Goal: Navigation & Orientation: Find specific page/section

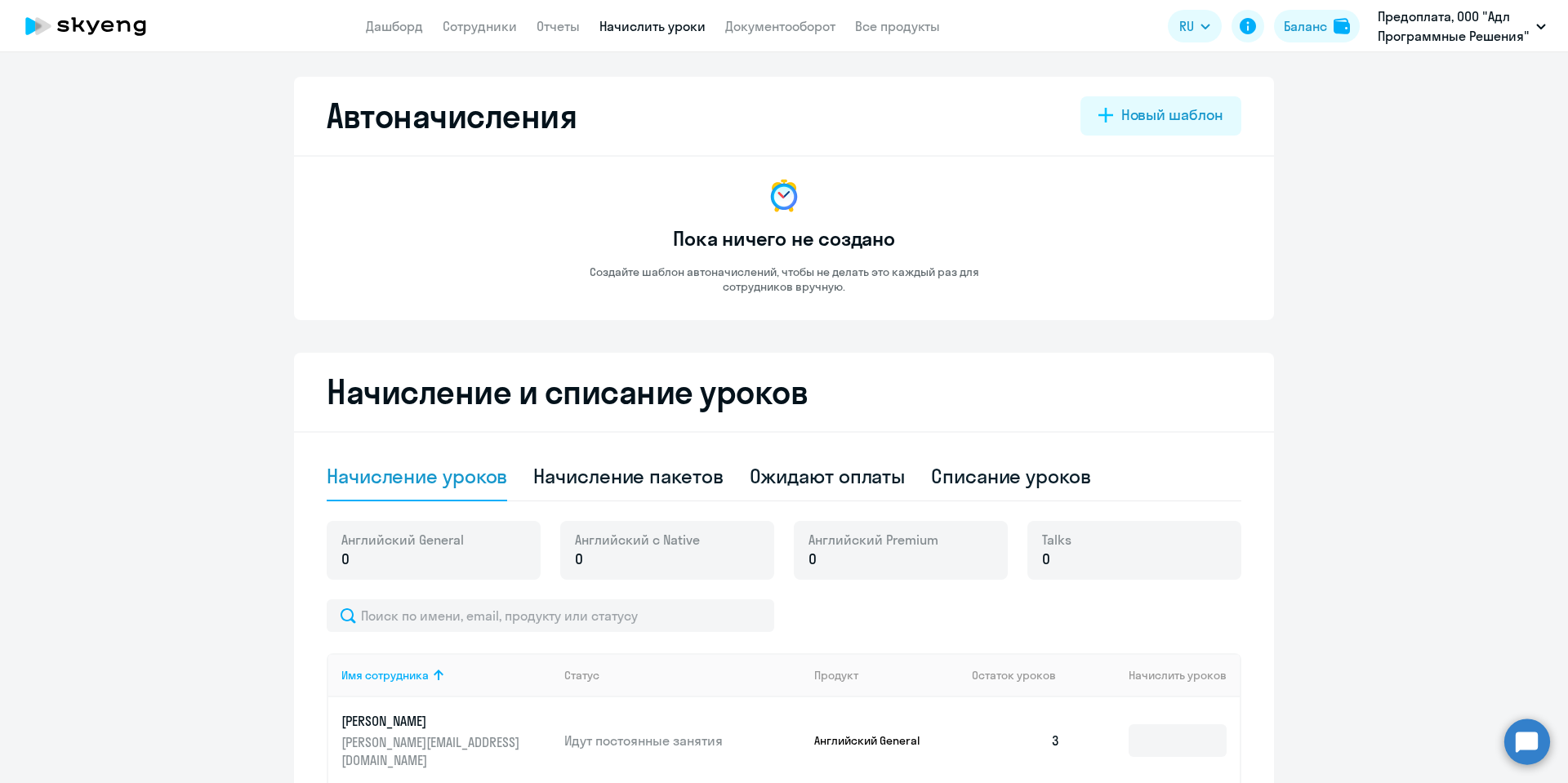
select select "10"
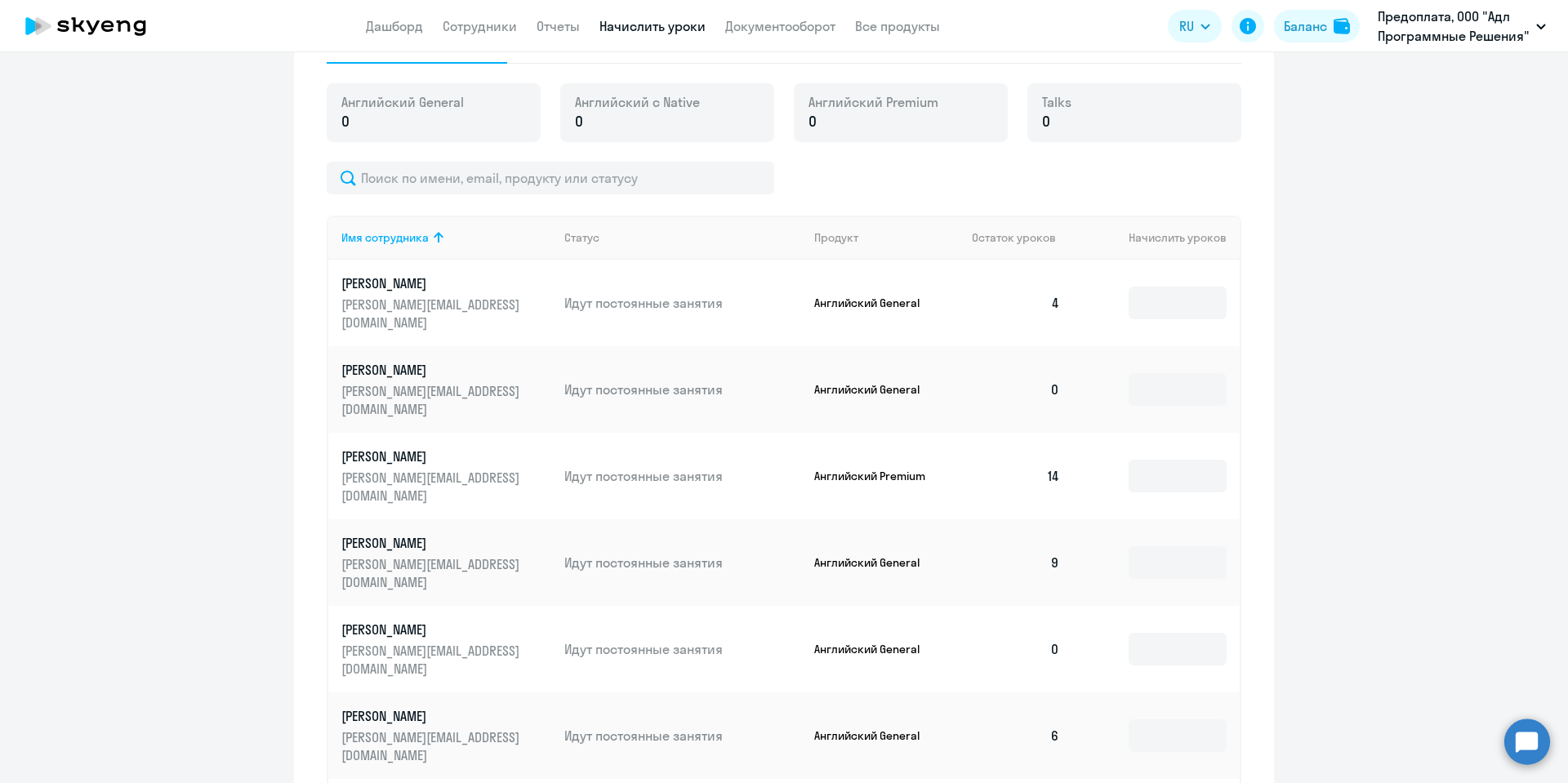
scroll to position [392, 0]
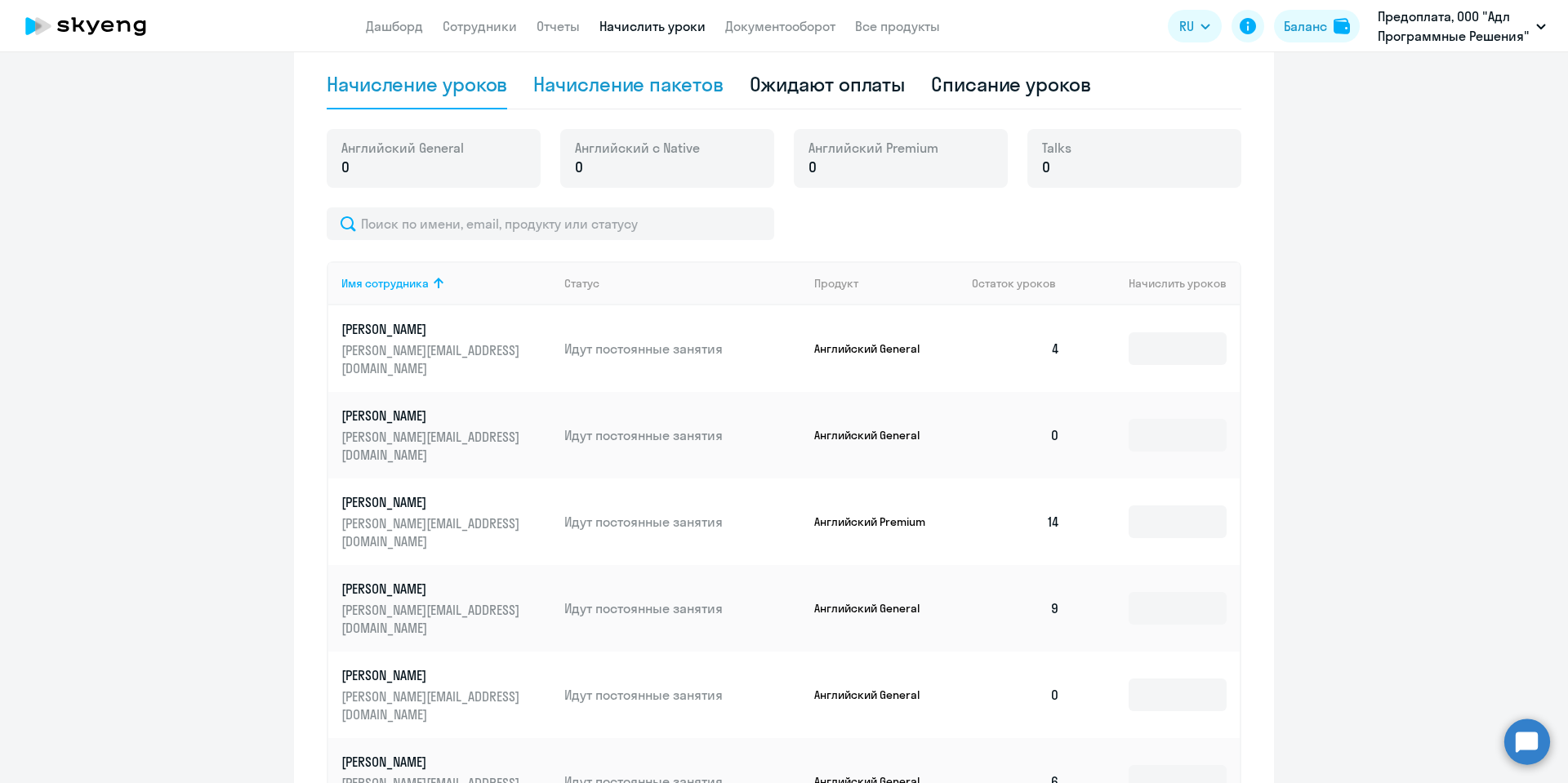
click at [670, 86] on div "Начисление пакетов" at bounding box center [628, 84] width 190 height 26
select select "10"
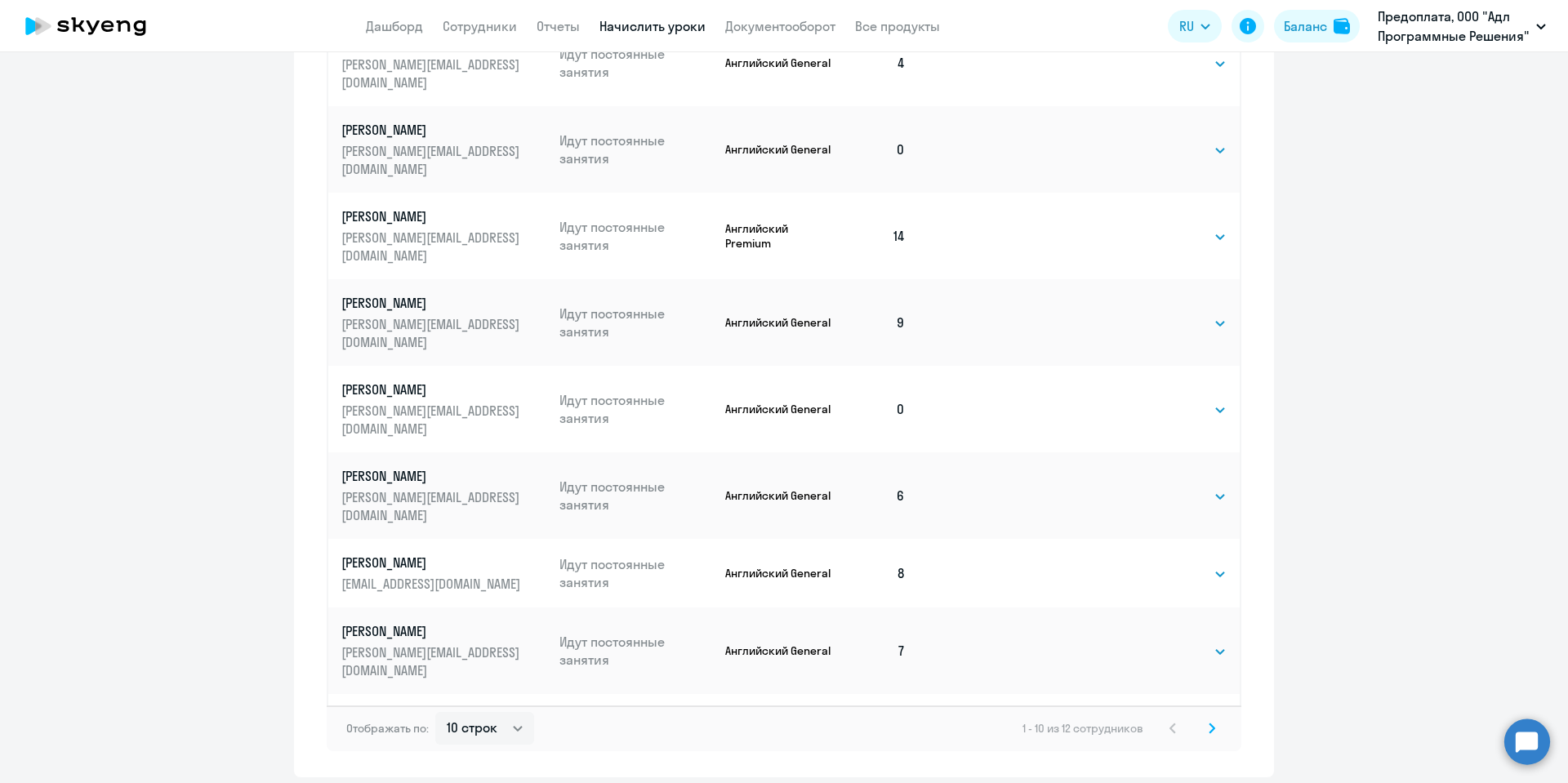
scroll to position [784, 0]
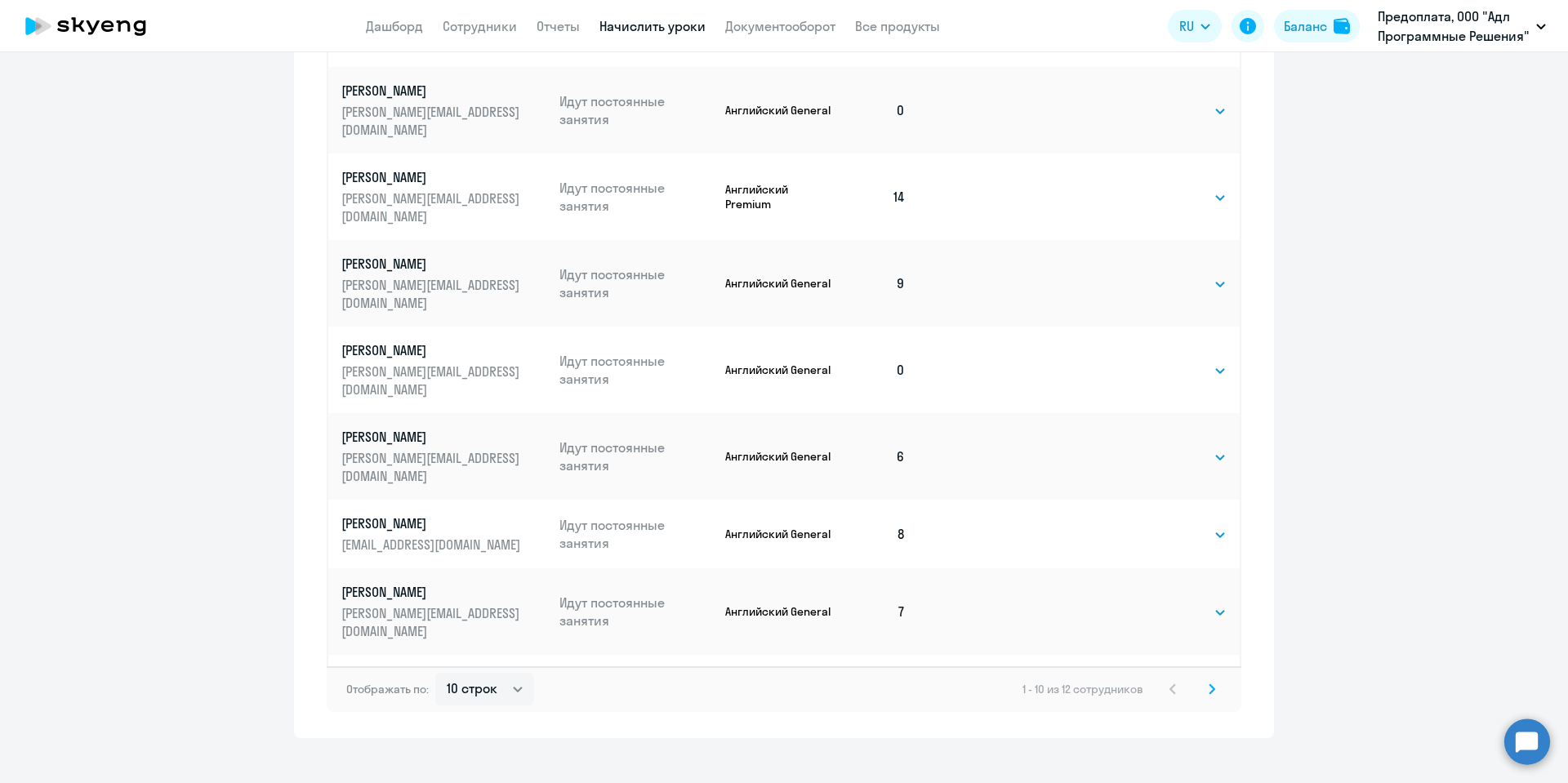
drag, startPoint x: 1160, startPoint y: 443, endPoint x: 1348, endPoint y: 455, distance: 188.4
click at [1348, 455] on ng-component "Автоначисления Новый шаблон Пока ничего не создано Создайте шаблон автоначислен…" at bounding box center [784, 15] width 1568 height 1445
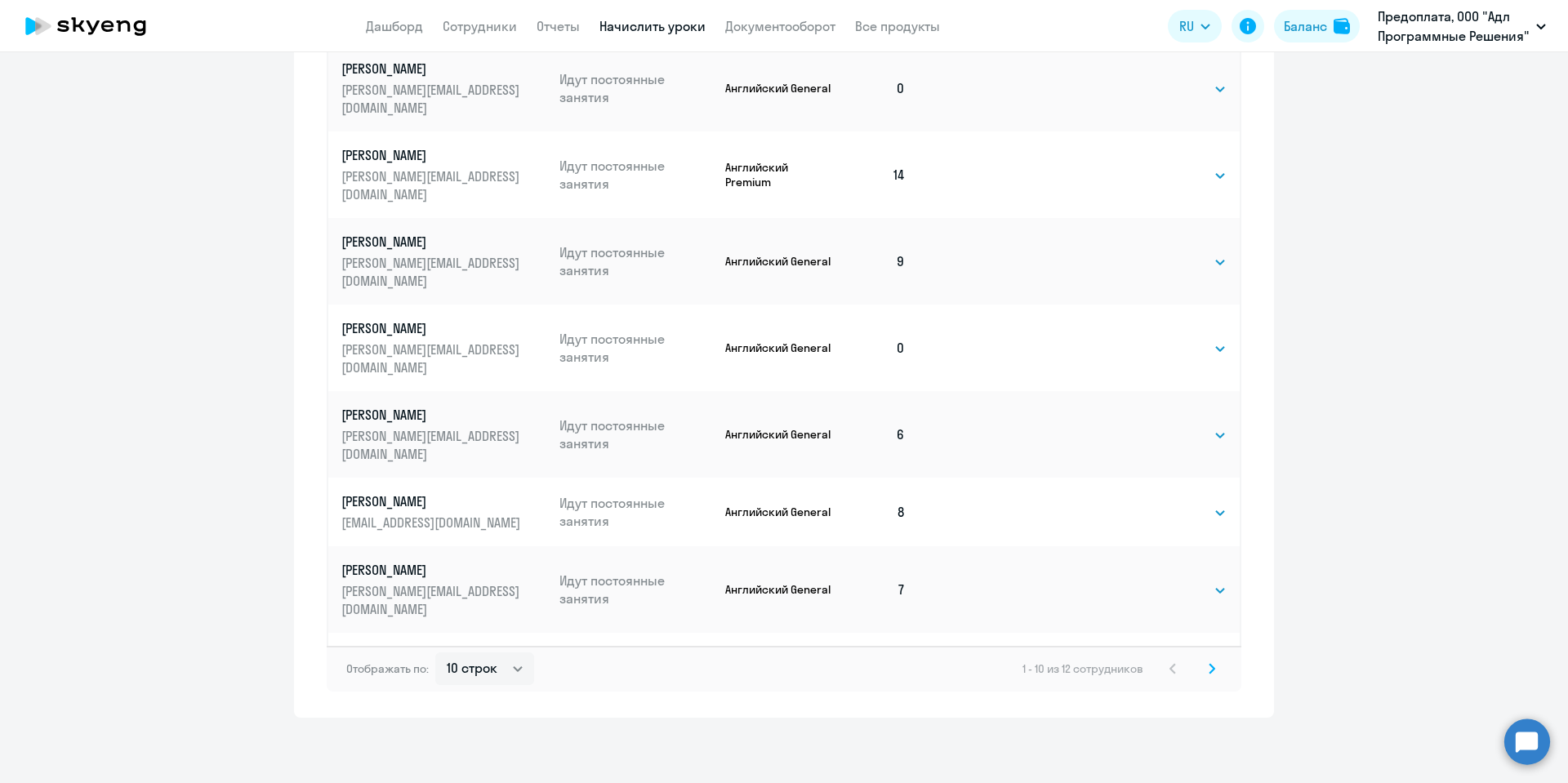
scroll to position [0, 0]
click at [492, 19] on link "Сотрудники" at bounding box center [479, 26] width 75 height 16
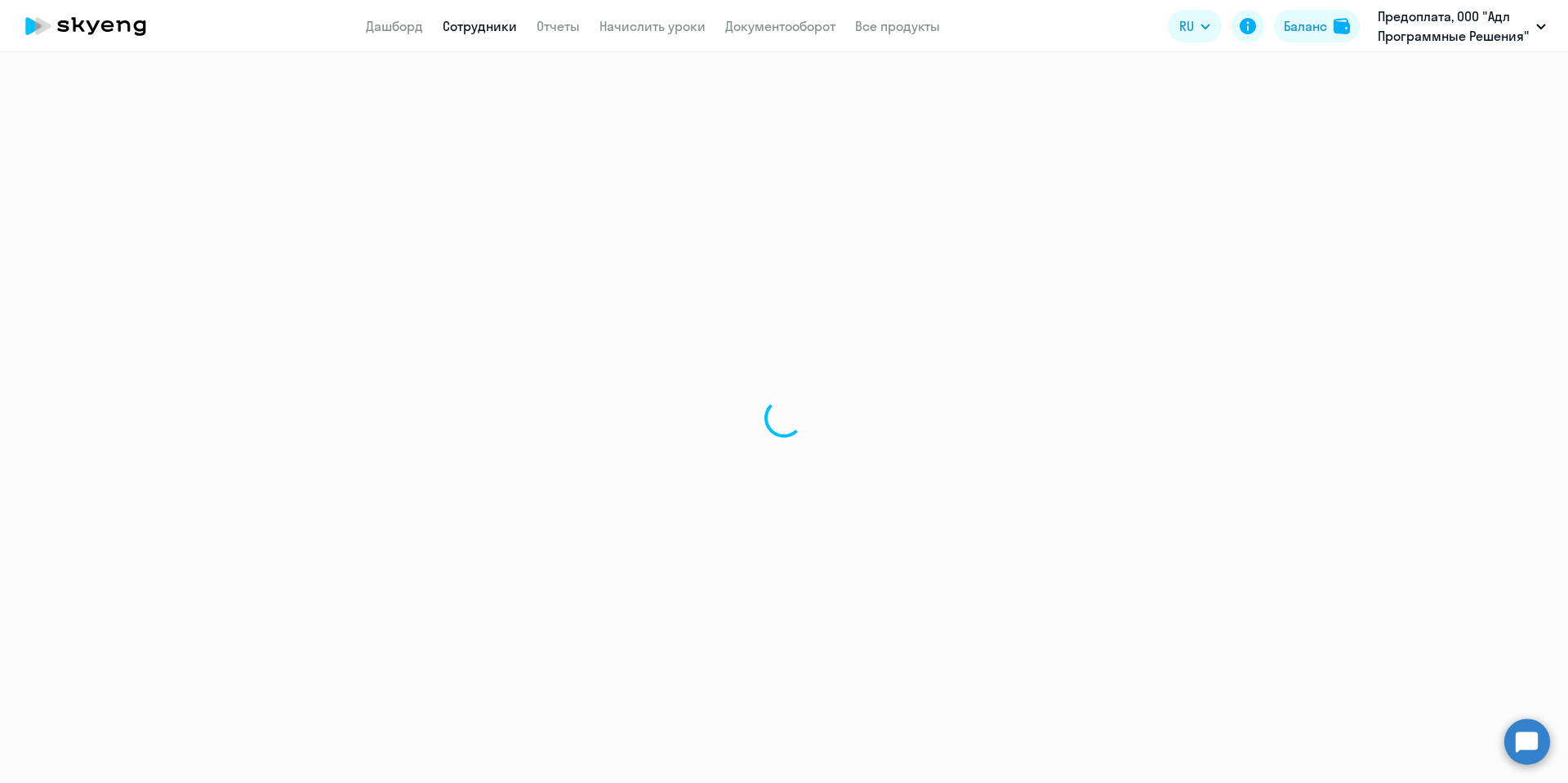
select select "30"
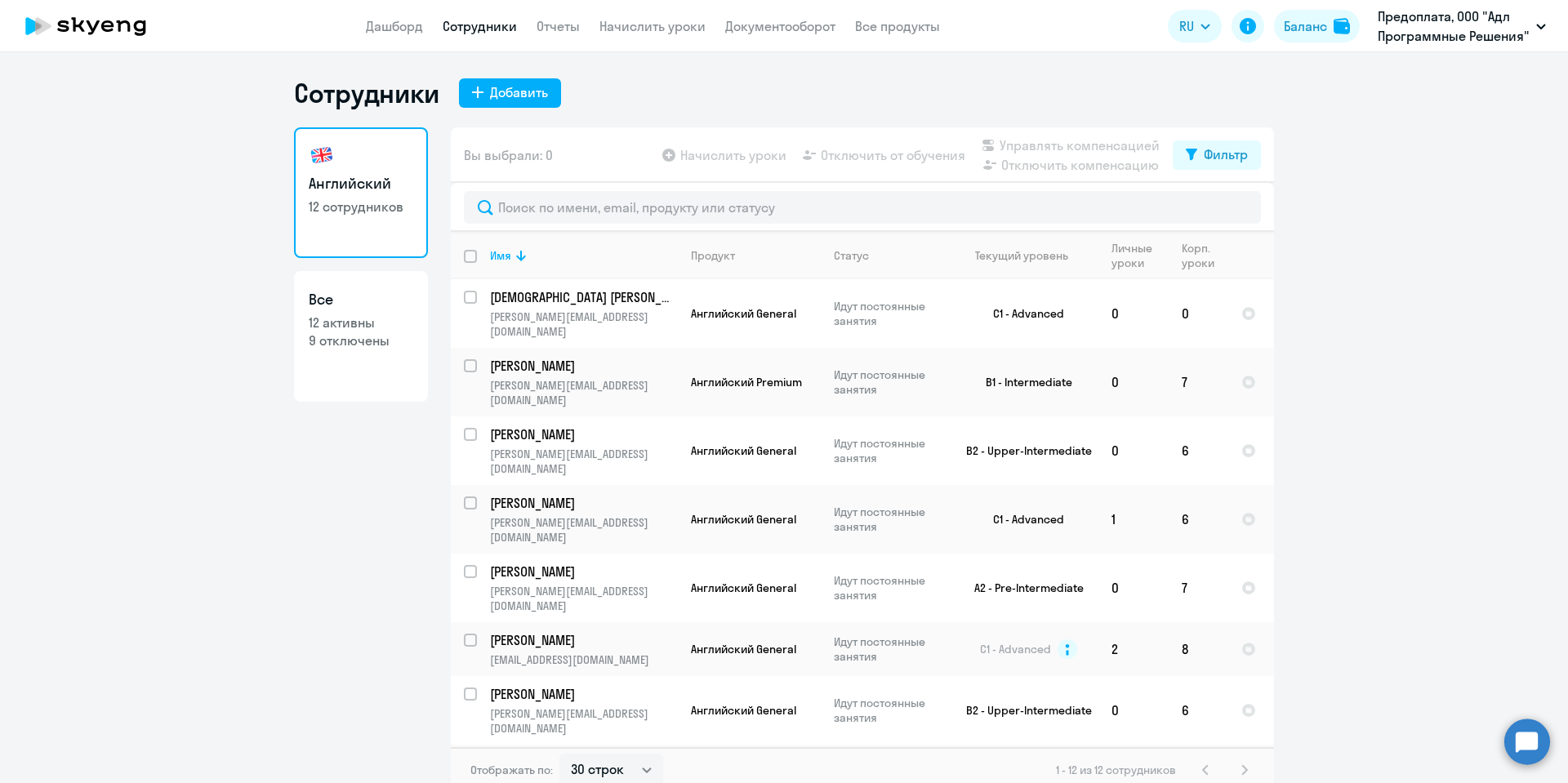
click at [1422, 473] on ng-component "Сотрудники Добавить Английский 12 сотрудников Все 12 активны 9 отключены Вы выб…" at bounding box center [784, 434] width 1568 height 716
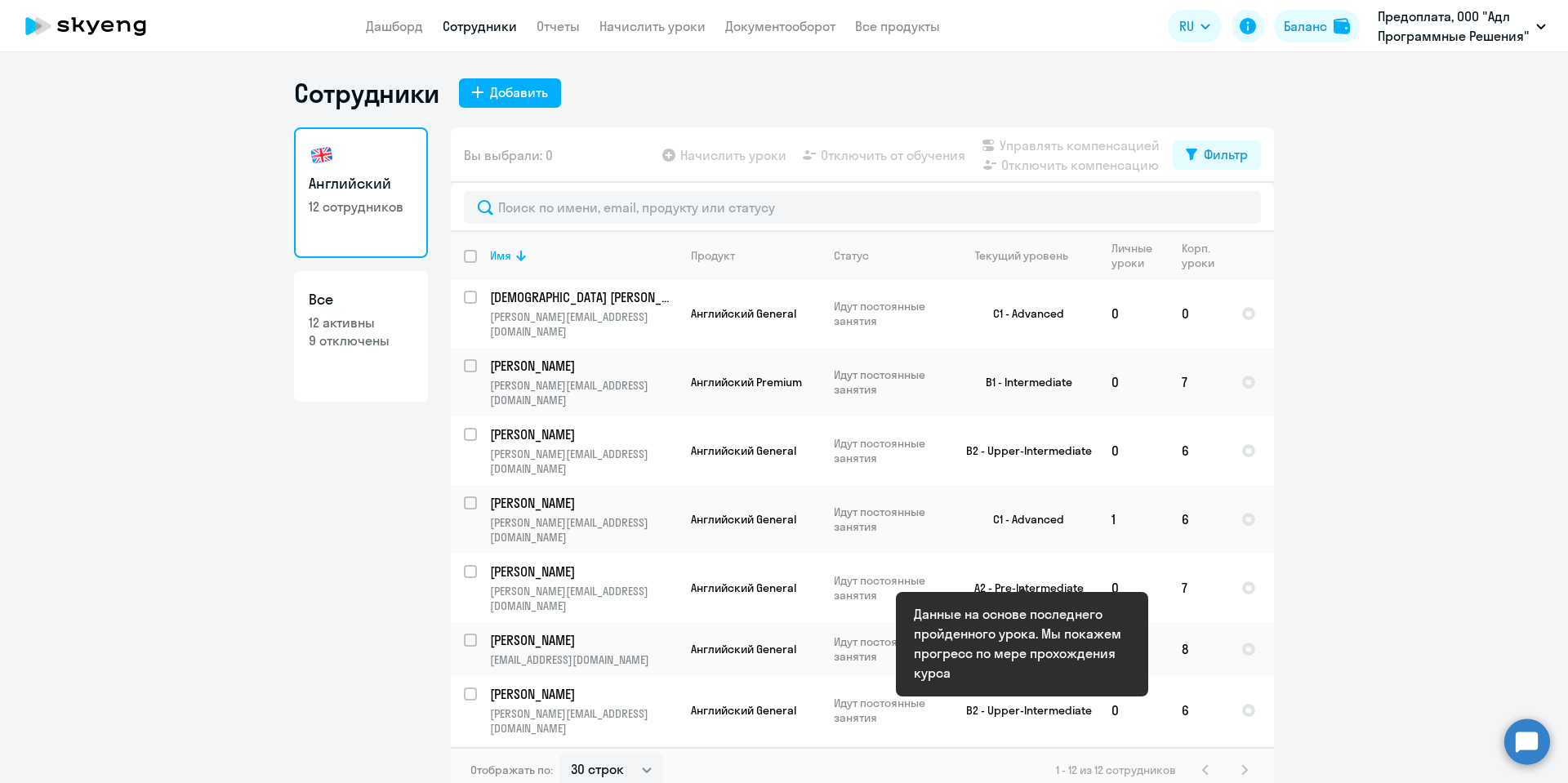
click at [1421, 524] on ng-component "Сотрудники Добавить Английский 12 сотрудников Все 12 активны 9 отключены Вы выб…" at bounding box center [784, 434] width 1568 height 716
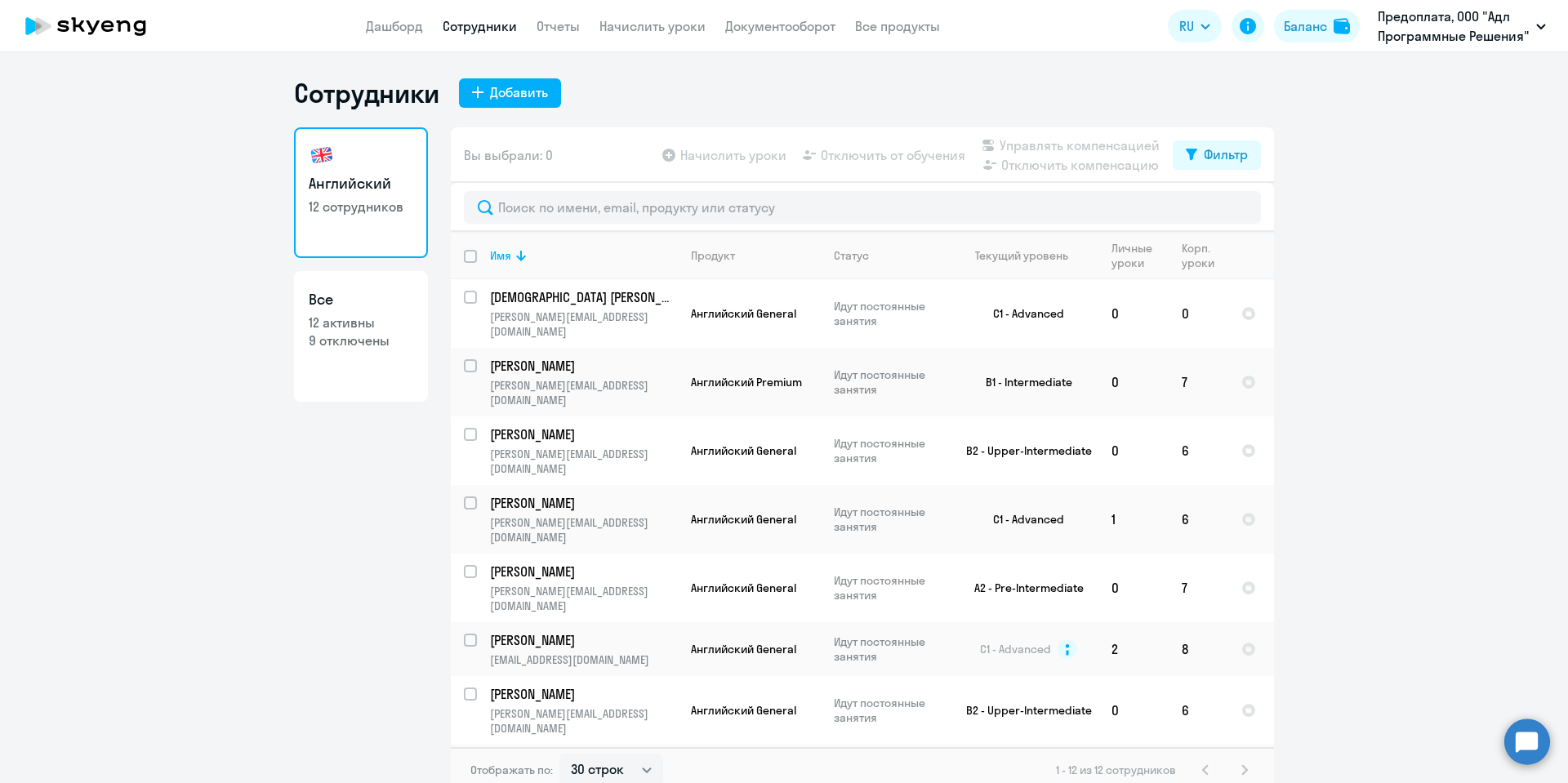
scroll to position [9, 0]
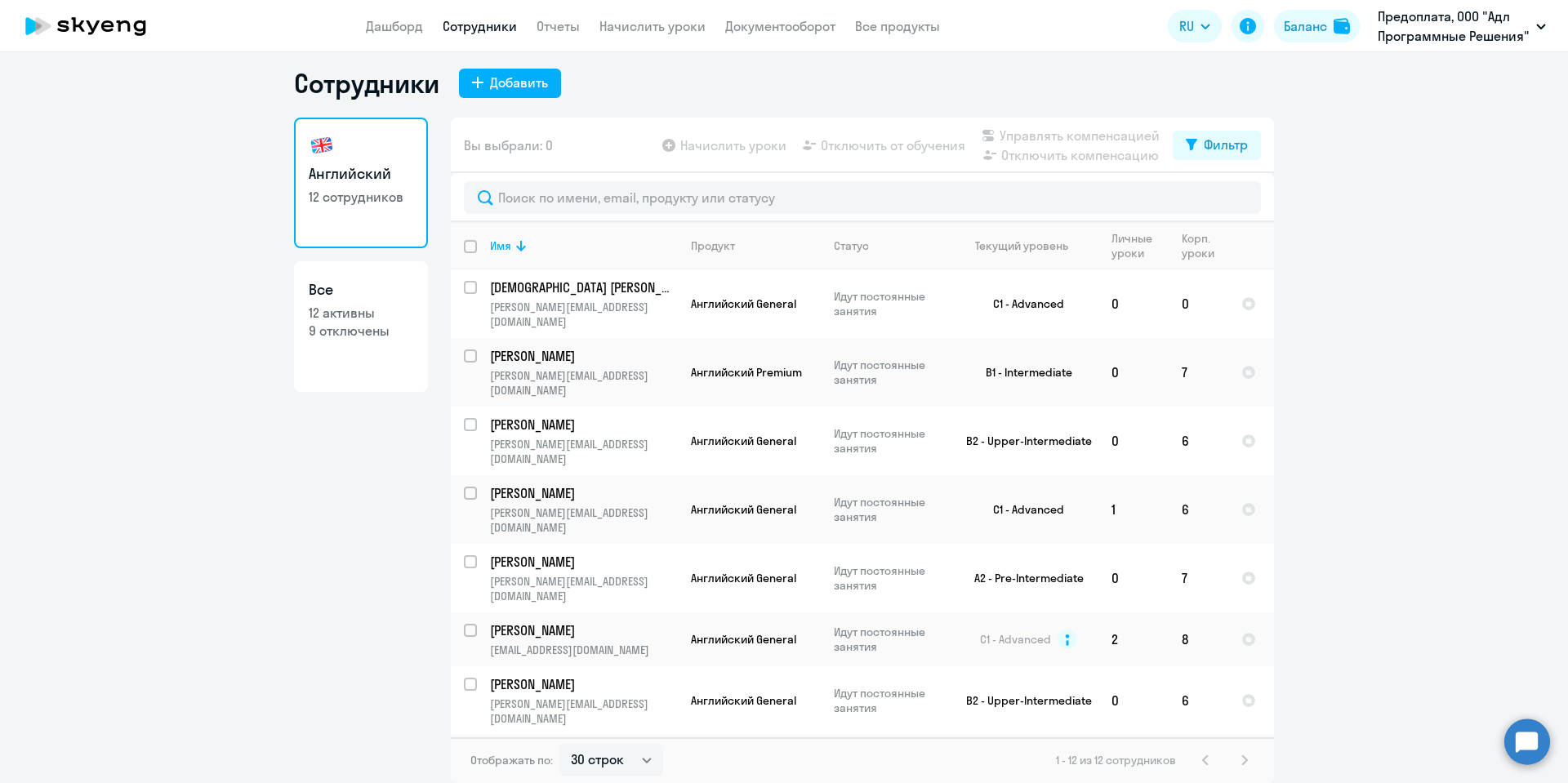
click at [1348, 548] on ng-component "Сотрудники Добавить Английский 12 сотрудников Все 12 активны 9 отключены Вы выб…" at bounding box center [784, 425] width 1568 height 716
